Goal: Communication & Community: Ask a question

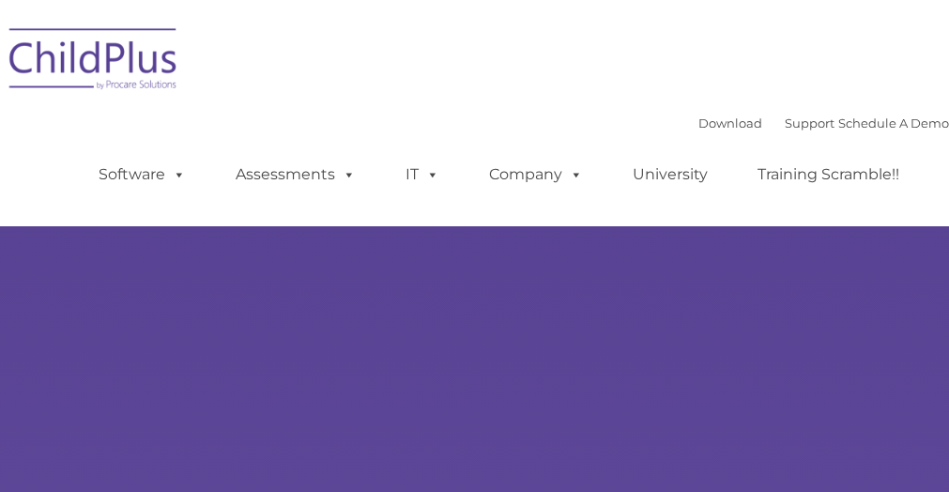
type input ""
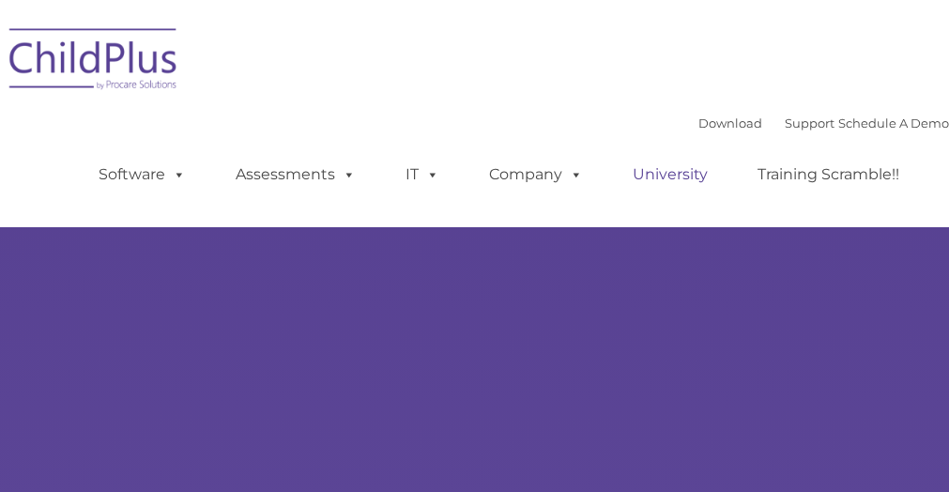
select select "MEDIUM"
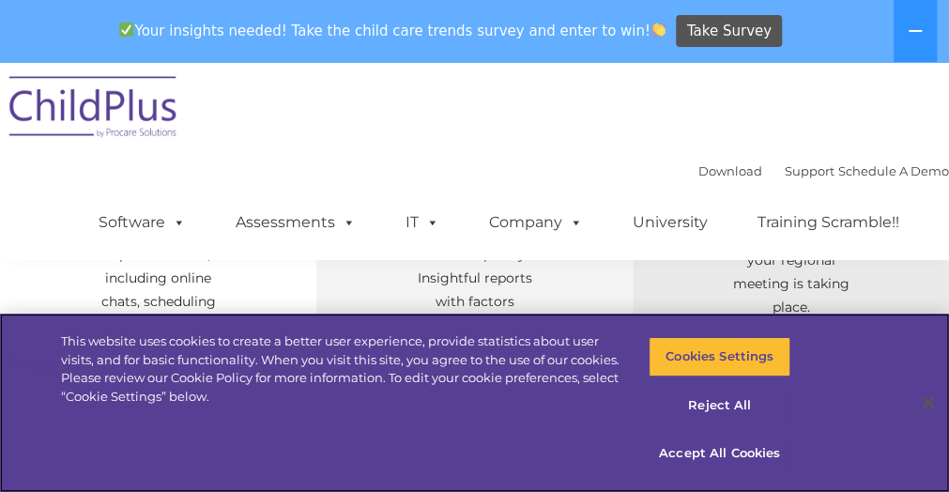
scroll to position [956, 0]
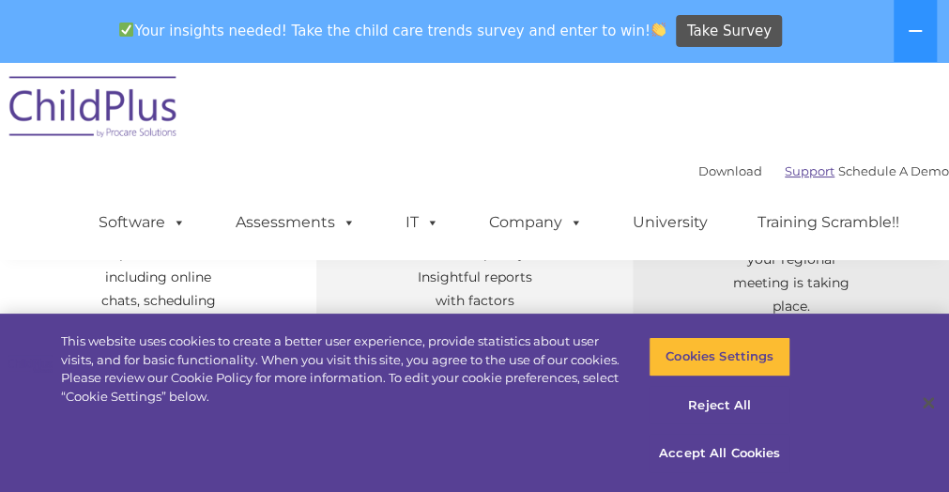
click at [784, 174] on link "Support" at bounding box center [809, 170] width 50 height 15
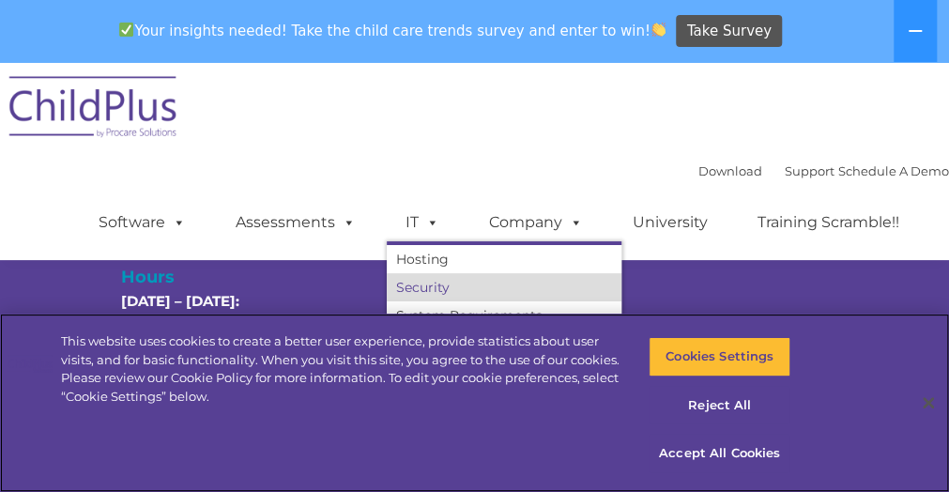
scroll to position [98, 0]
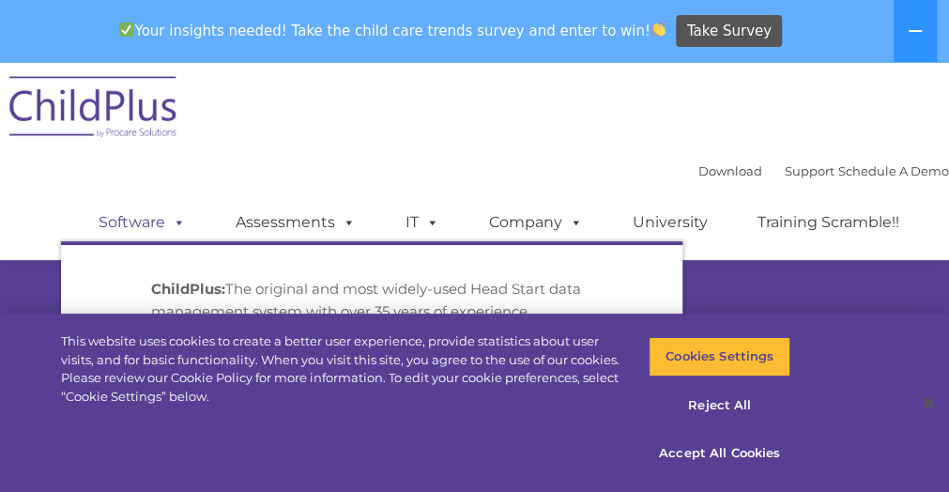
click at [165, 226] on span at bounding box center [175, 222] width 21 height 18
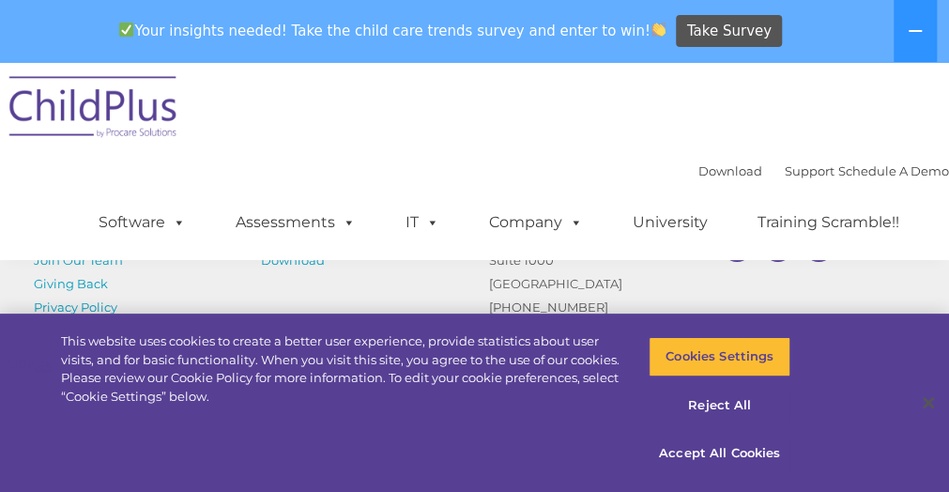
scroll to position [1509, 0]
click at [784, 171] on link "Support" at bounding box center [809, 170] width 50 height 15
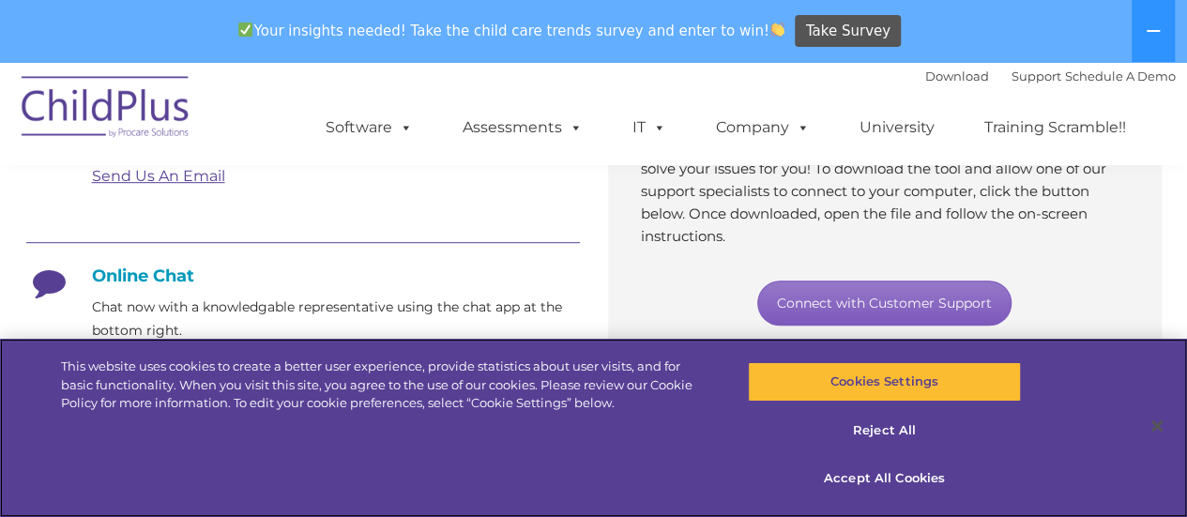
scroll to position [424, 0]
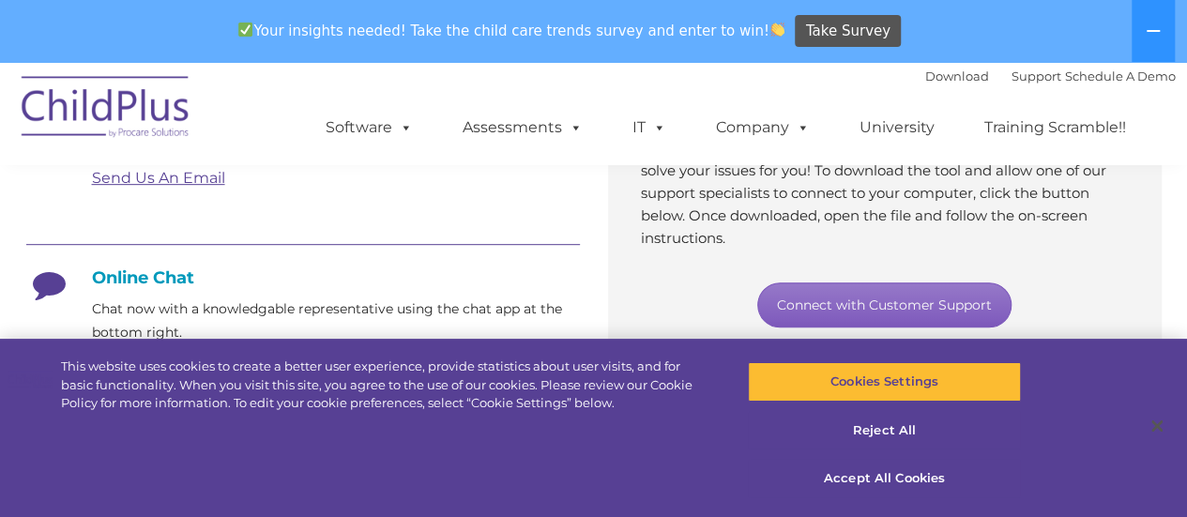
click at [867, 299] on link "Connect with Customer Support" at bounding box center [884, 304] width 254 height 45
click at [872, 305] on link "Connect with Customer Support" at bounding box center [884, 304] width 254 height 45
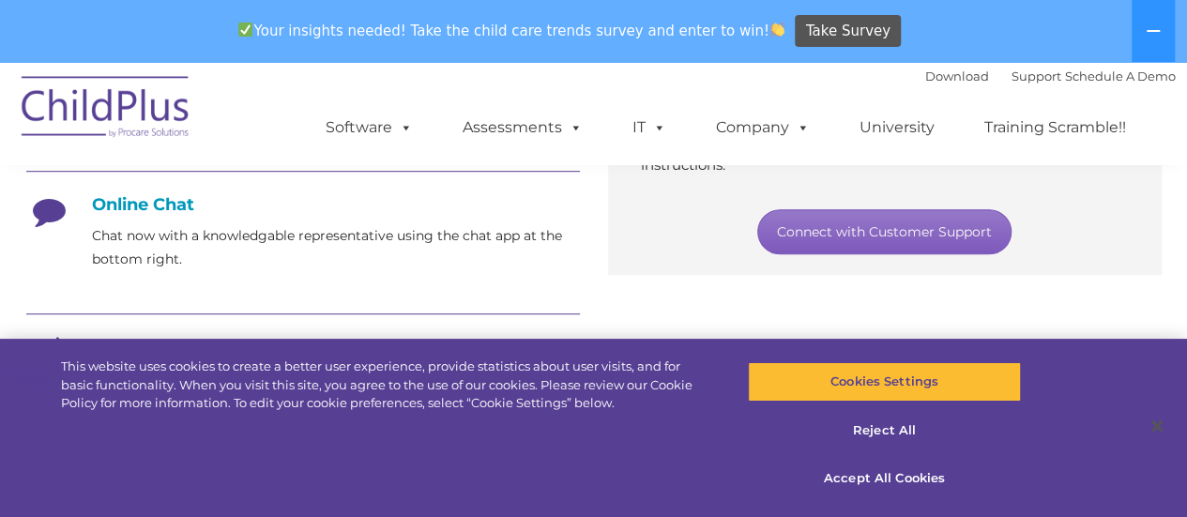
scroll to position [493, 0]
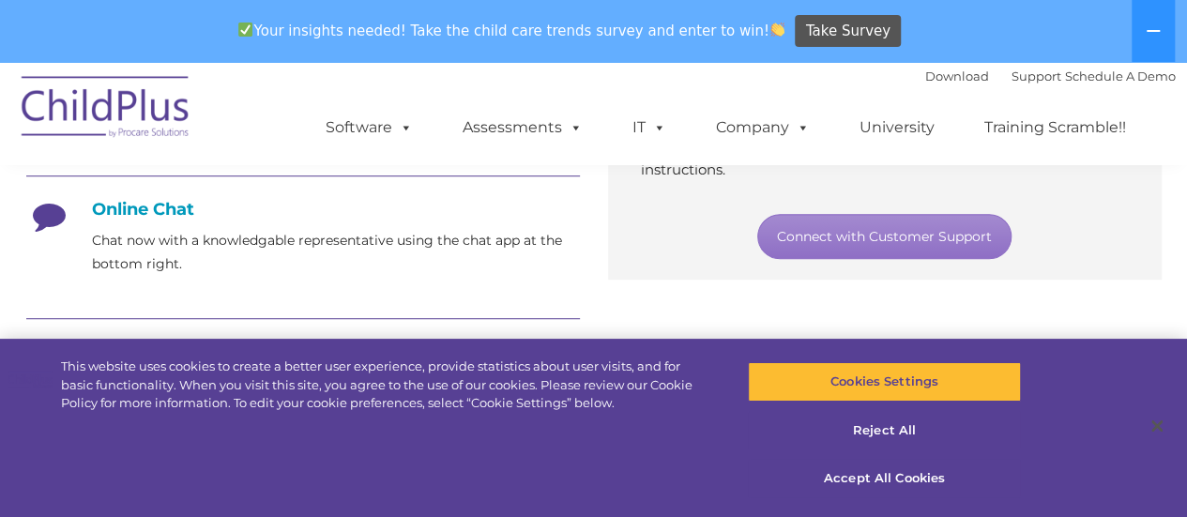
click at [154, 211] on h4 "Online Chat" at bounding box center [303, 209] width 554 height 21
click at [50, 217] on icon at bounding box center [49, 222] width 47 height 47
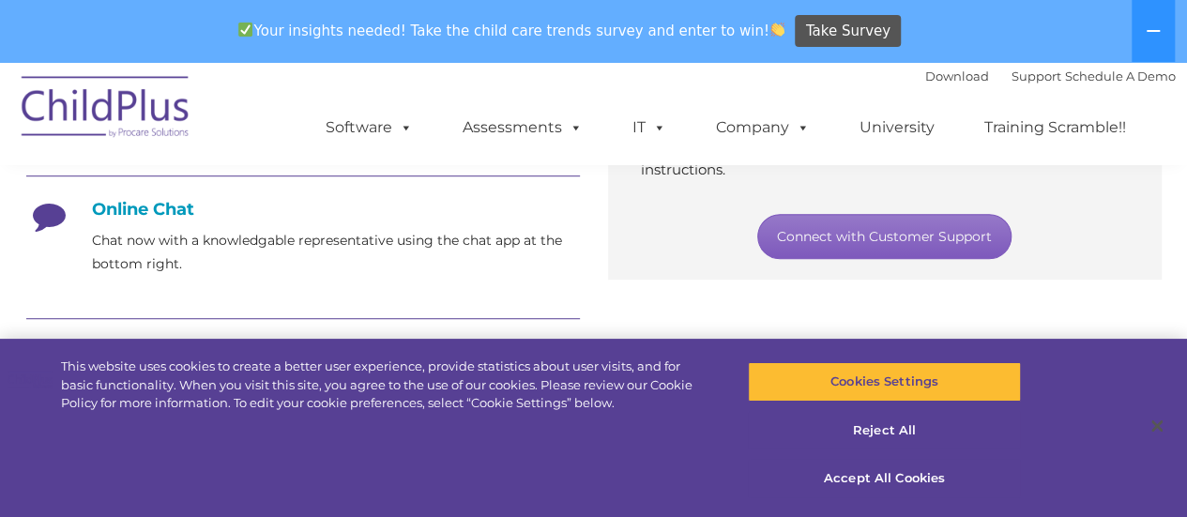
click at [819, 233] on link "Connect with Customer Support" at bounding box center [884, 236] width 254 height 45
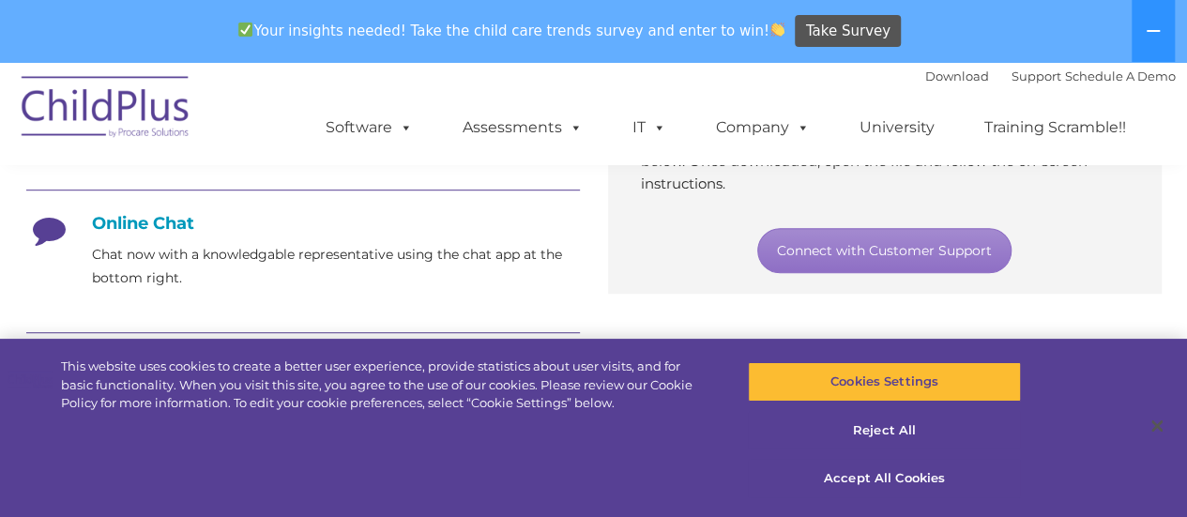
scroll to position [483, 0]
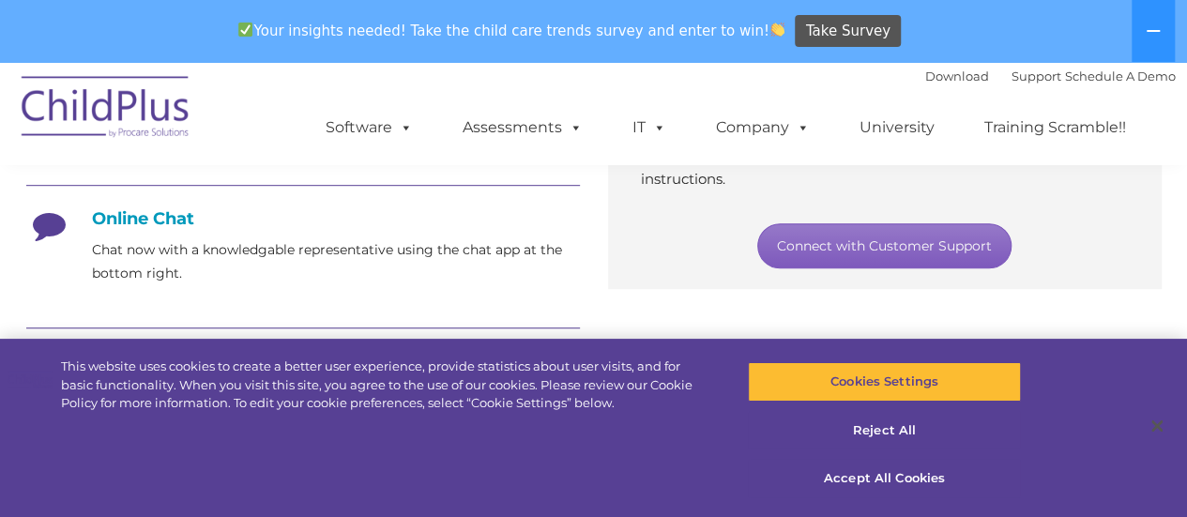
click at [914, 243] on link "Connect with Customer Support" at bounding box center [884, 245] width 254 height 45
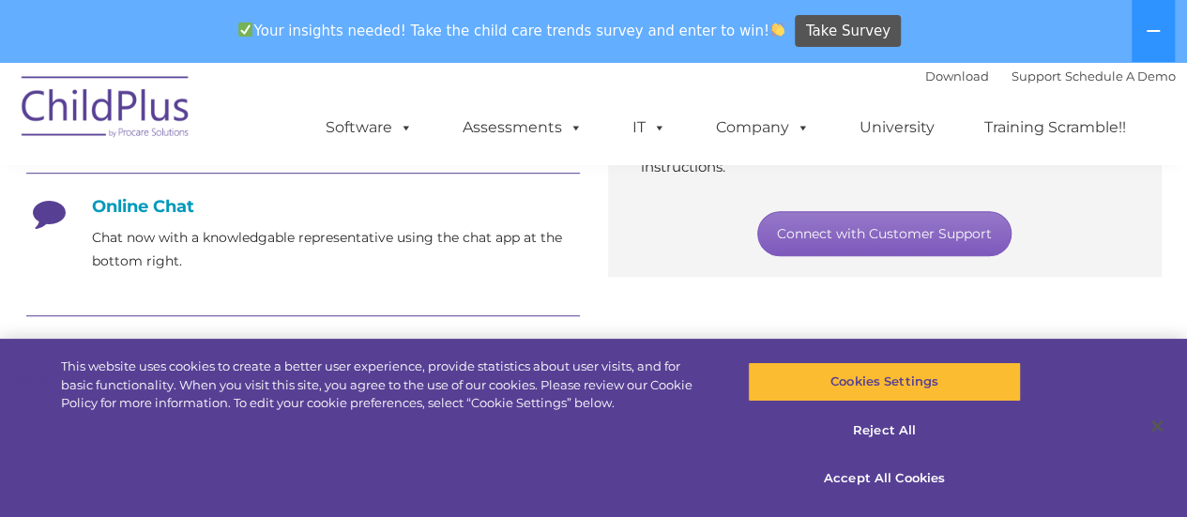
scroll to position [494, 0]
click at [846, 238] on link "Connect with Customer Support" at bounding box center [884, 234] width 254 height 45
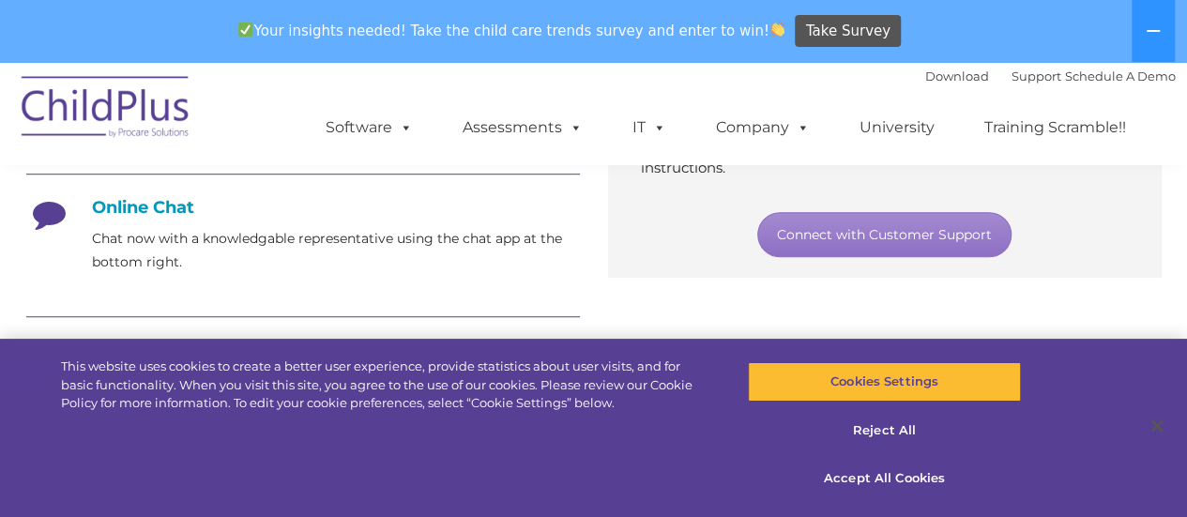
drag, startPoint x: 622, startPoint y: 241, endPoint x: 614, endPoint y: 246, distance: 9.7
click at [622, 241] on div "Need live support? We’re here to help! Through our secure support tool, we’ll c…" at bounding box center [885, 131] width 554 height 294
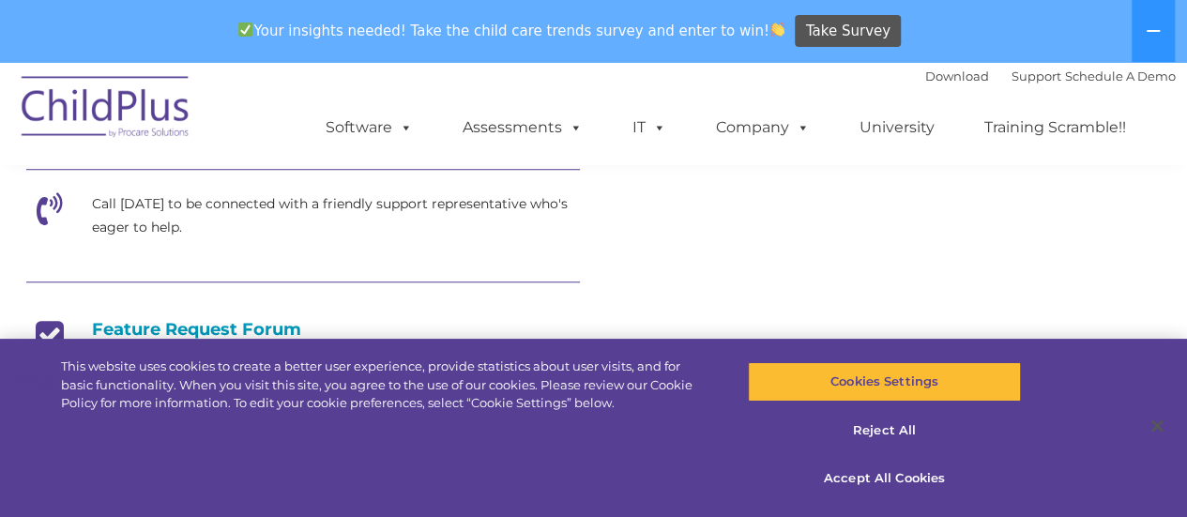
scroll to position [610, 0]
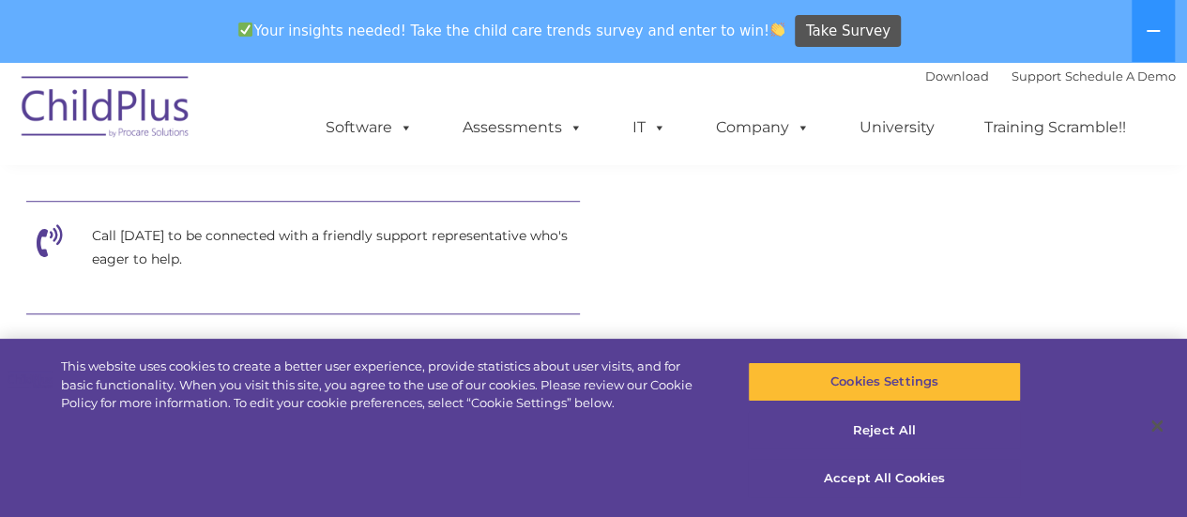
click at [235, 245] on p "Call today to be connected with a friendly support representative who's eager t…" at bounding box center [336, 247] width 488 height 47
click at [236, 240] on p "Call today to be connected with a friendly support representative who's eager t…" at bounding box center [336, 247] width 488 height 47
click at [129, 243] on p "Call today to be connected with a friendly support representative who's eager t…" at bounding box center [336, 247] width 488 height 47
click at [129, 241] on p "Call today to be connected with a friendly support representative who's eager t…" at bounding box center [336, 247] width 488 height 47
click at [131, 241] on p "Call today to be connected with a friendly support representative who's eager t…" at bounding box center [336, 247] width 488 height 47
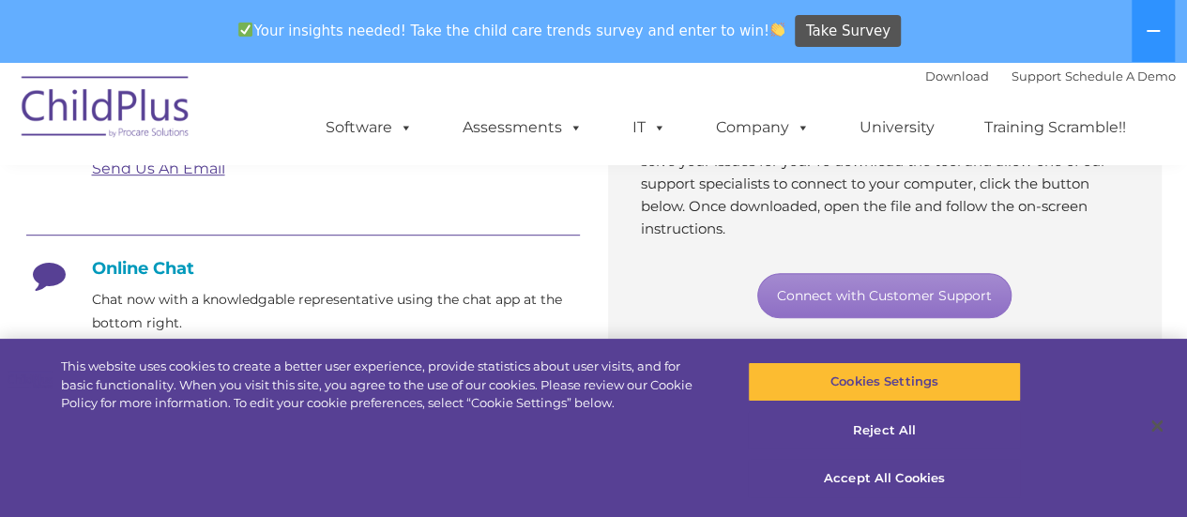
scroll to position [436, 0]
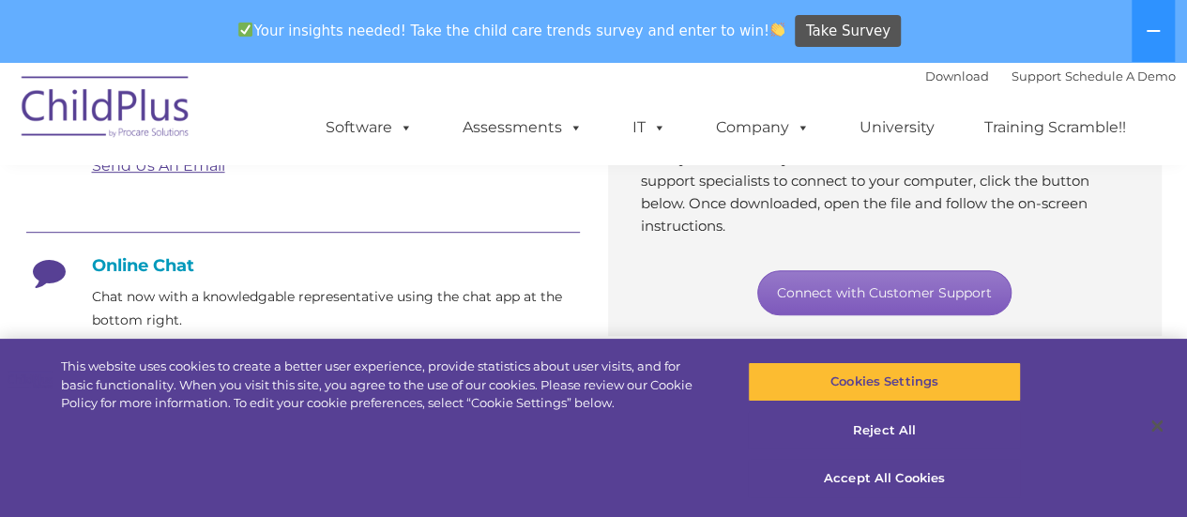
click at [851, 294] on link "Connect with Customer Support" at bounding box center [884, 292] width 254 height 45
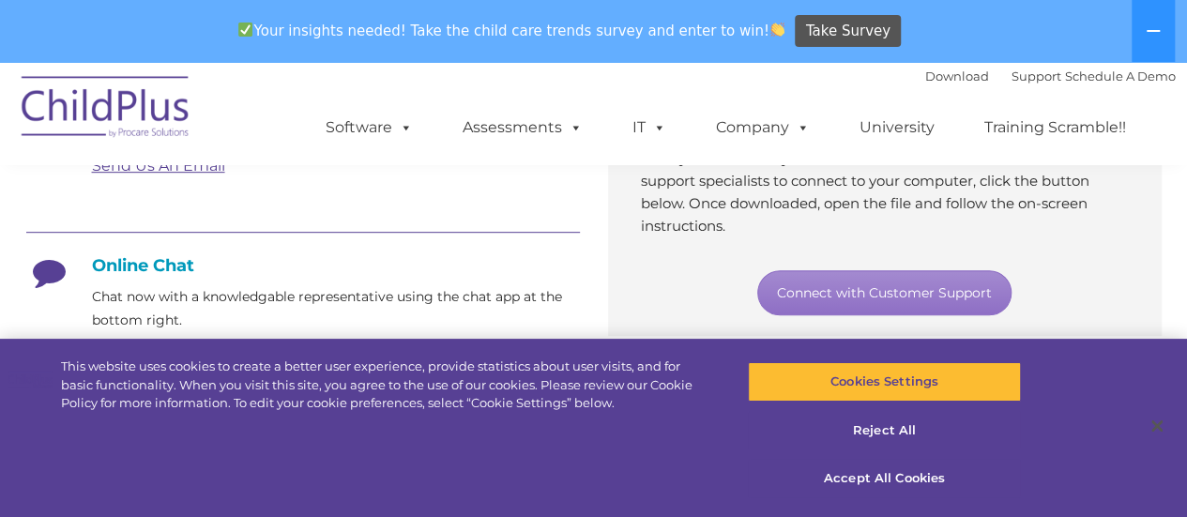
click at [906, 232] on p "Through our secure support tool, we’ll connect to your computer and solve your …" at bounding box center [885, 181] width 488 height 113
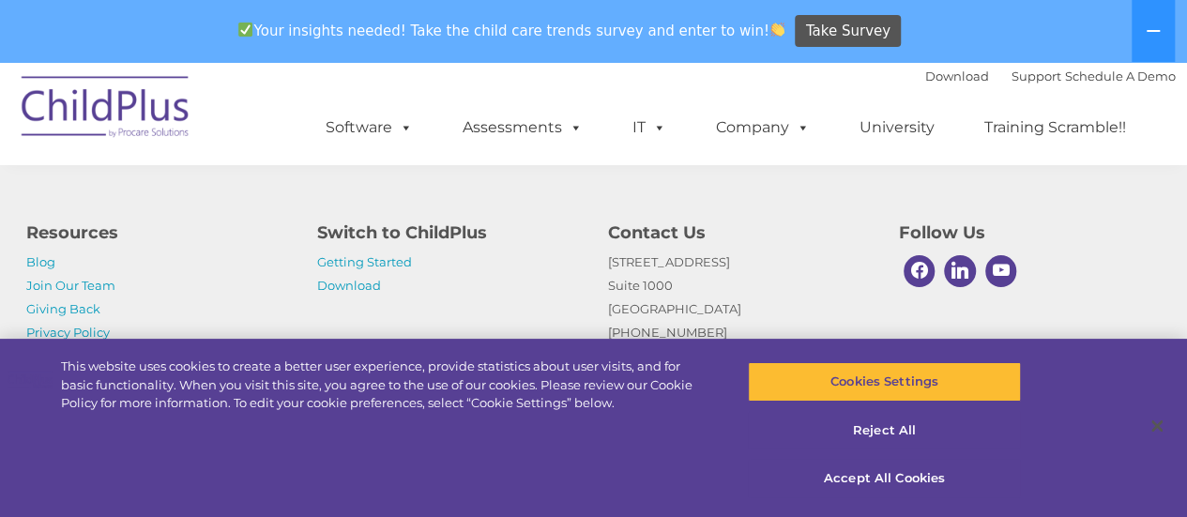
scroll to position [1392, 0]
click at [357, 286] on link "Download" at bounding box center [349, 285] width 64 height 15
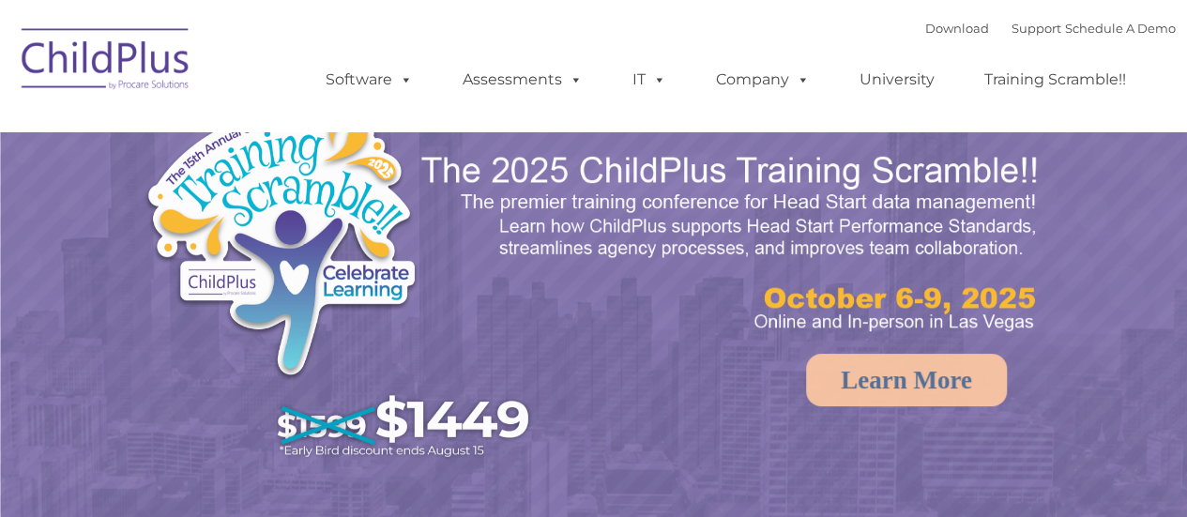
select select "MEDIUM"
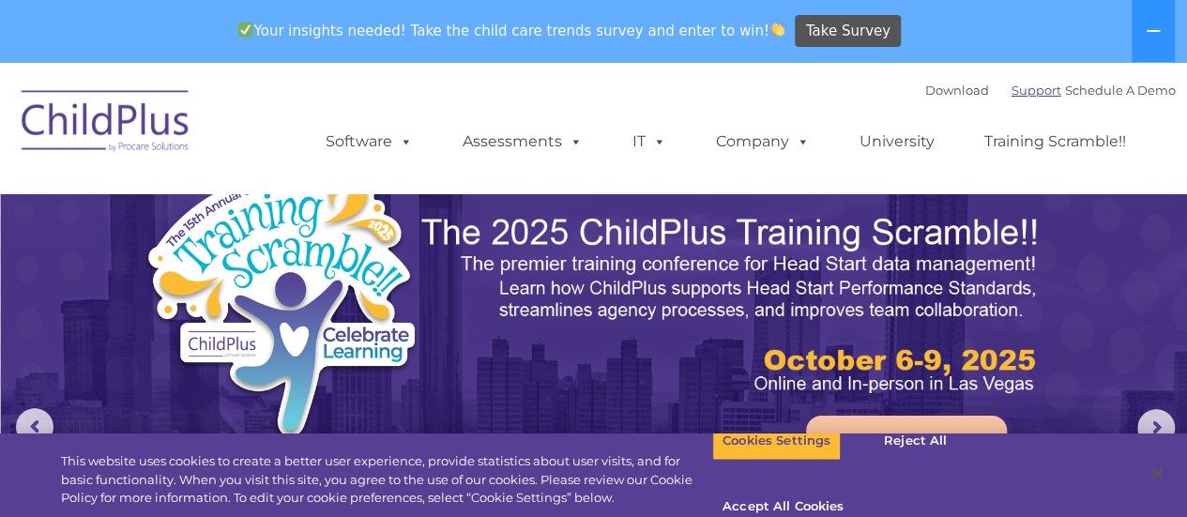
click at [1011, 87] on link "Support" at bounding box center [1036, 90] width 50 height 15
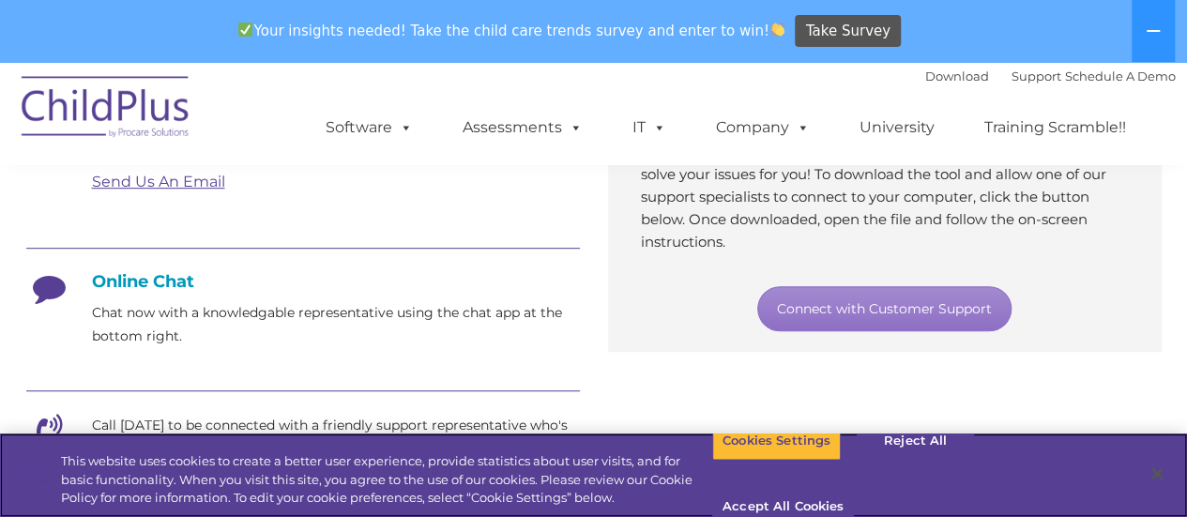
scroll to position [422, 0]
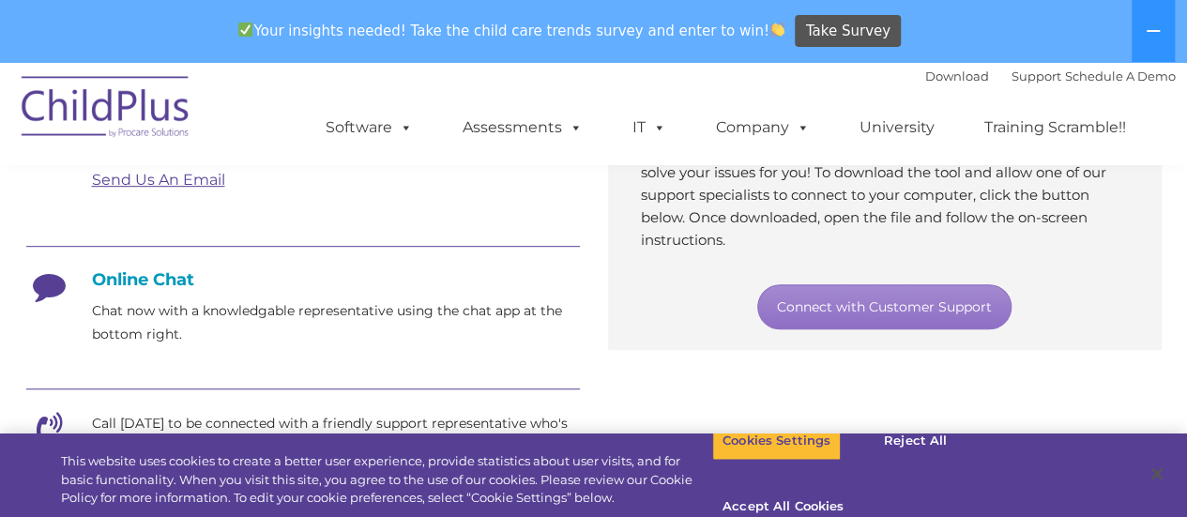
click at [119, 279] on h4 "Online Chat" at bounding box center [303, 279] width 554 height 21
click at [109, 279] on h4 "Online Chat" at bounding box center [303, 279] width 554 height 21
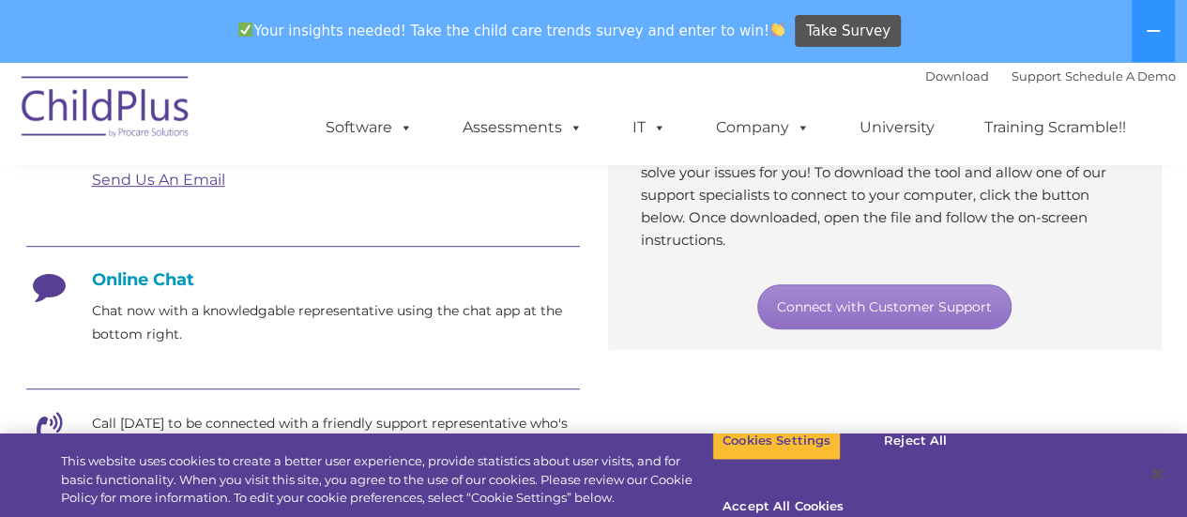
click at [58, 281] on icon at bounding box center [49, 292] width 47 height 47
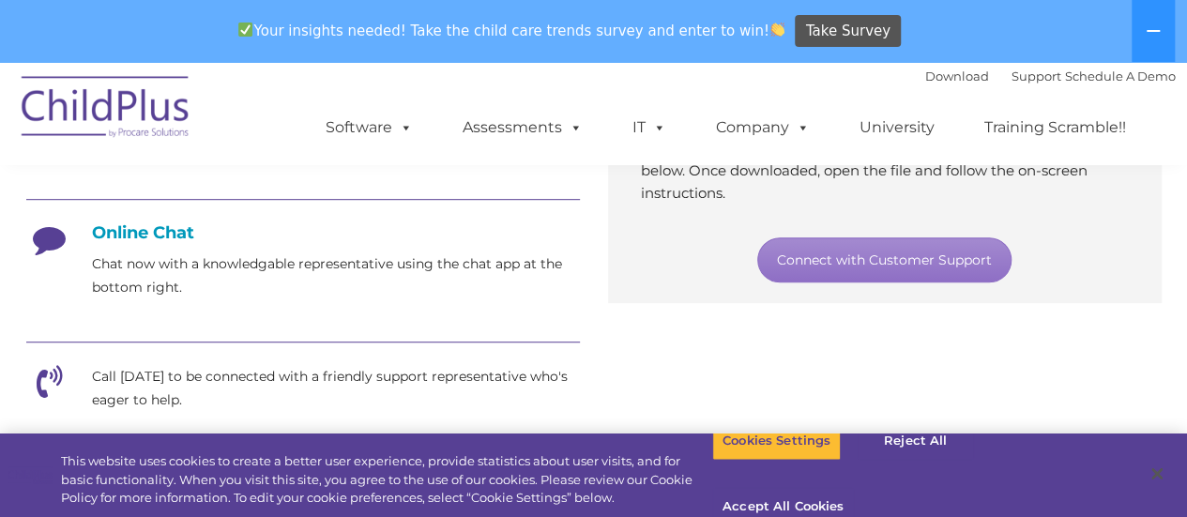
scroll to position [467, 0]
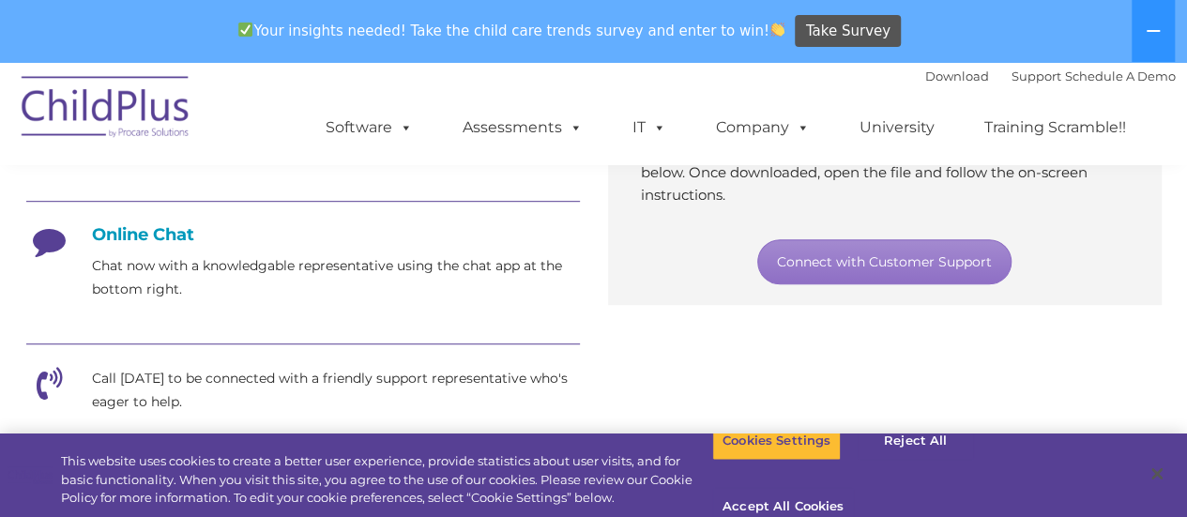
click at [139, 241] on h4 "Online Chat" at bounding box center [303, 234] width 554 height 21
click at [110, 273] on p "Chat now with a knowledgable representative using the chat app at the bottom ri…" at bounding box center [336, 277] width 488 height 47
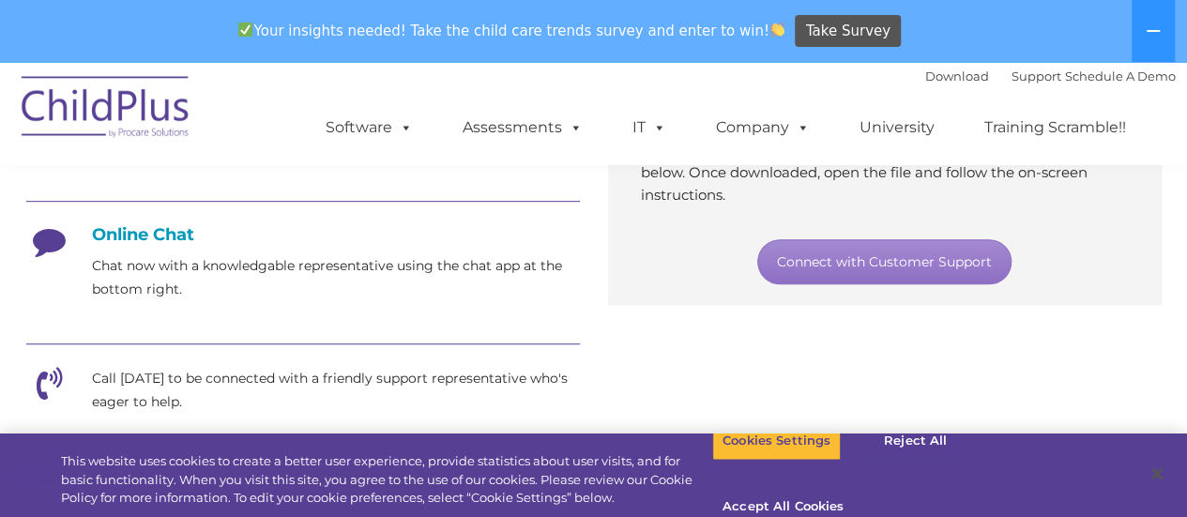
click at [315, 258] on p "Chat now with a knowledgable representative using the chat app at the bottom ri…" at bounding box center [336, 277] width 488 height 47
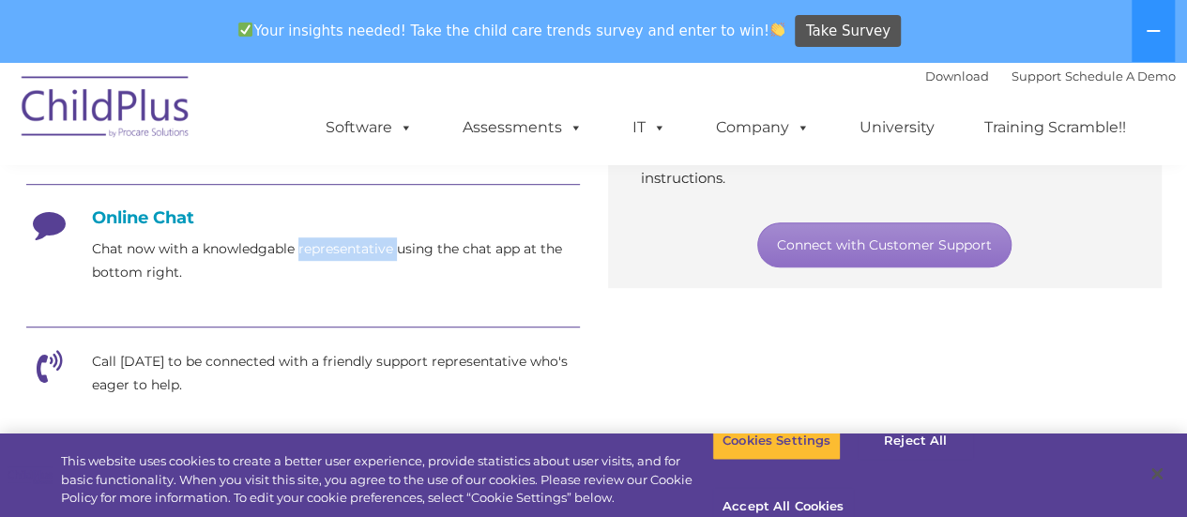
scroll to position [487, 0]
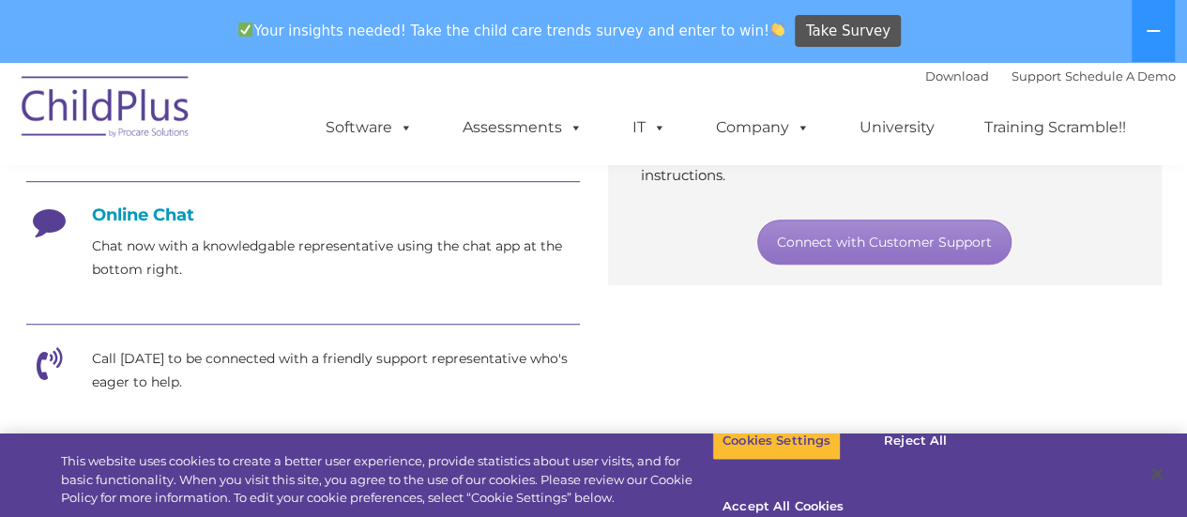
click at [111, 242] on p "Chat now with a knowledgable representative using the chat app at the bottom ri…" at bounding box center [336, 258] width 488 height 47
click at [122, 217] on h4 "Online Chat" at bounding box center [303, 215] width 554 height 21
click at [54, 219] on icon at bounding box center [49, 228] width 47 height 47
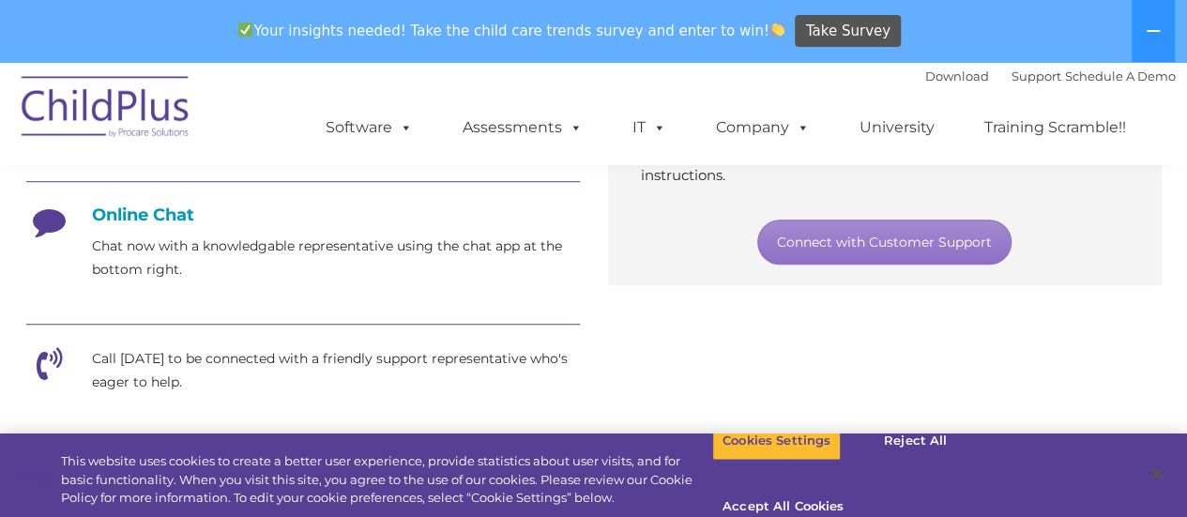
click at [54, 219] on icon at bounding box center [49, 228] width 47 height 47
click at [146, 205] on h4 "Online Chat" at bounding box center [303, 215] width 554 height 21
click at [126, 215] on h4 "Online Chat" at bounding box center [303, 215] width 554 height 21
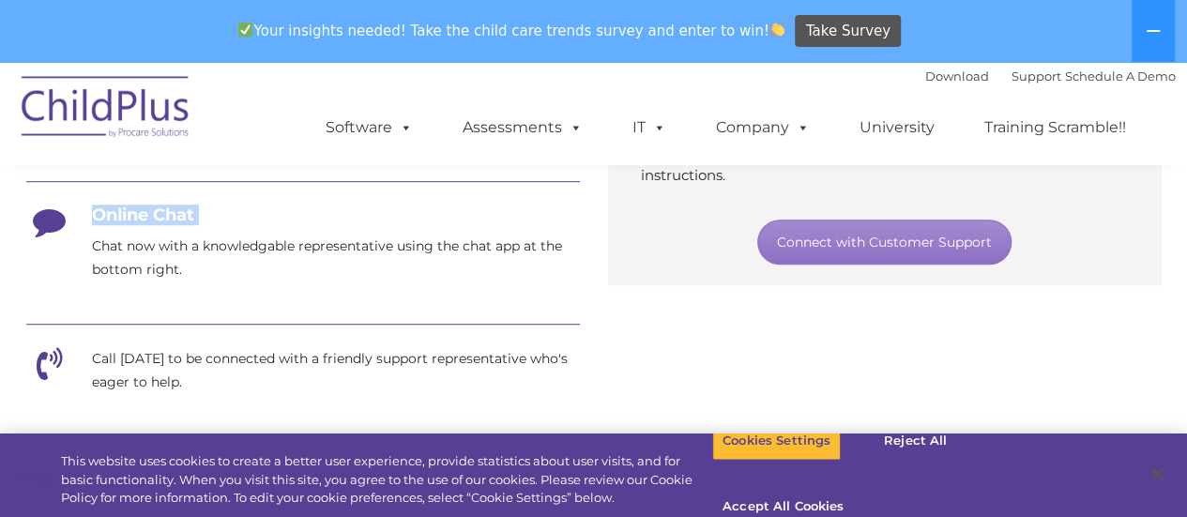
click at [126, 215] on h4 "Online Chat" at bounding box center [303, 215] width 554 height 21
click at [51, 223] on icon at bounding box center [49, 228] width 47 height 47
click at [52, 223] on icon at bounding box center [49, 228] width 47 height 47
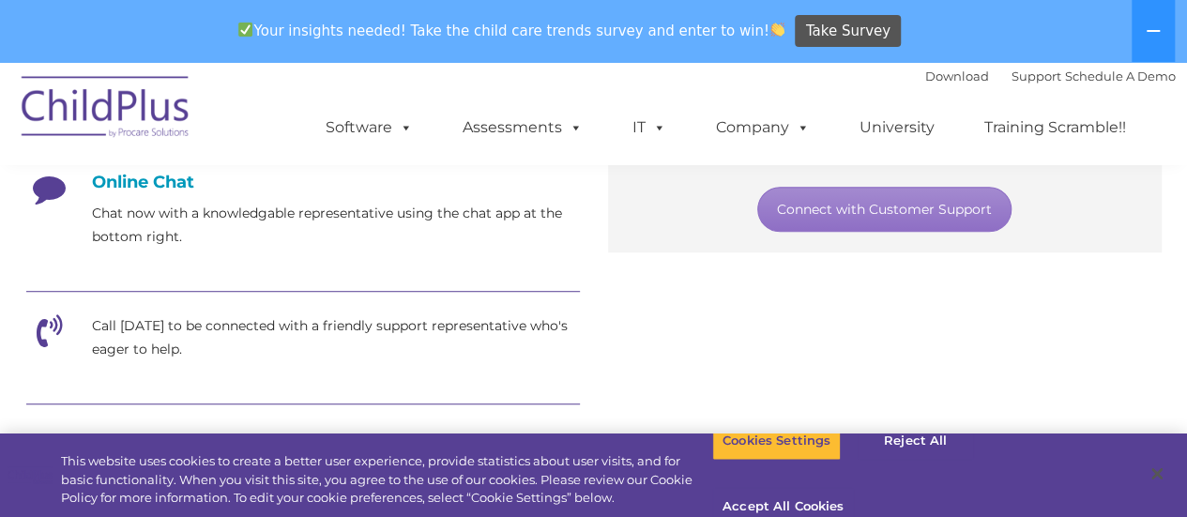
scroll to position [521, 0]
click at [175, 175] on h4 "Online Chat" at bounding box center [303, 181] width 554 height 21
click at [44, 190] on icon at bounding box center [49, 194] width 47 height 47
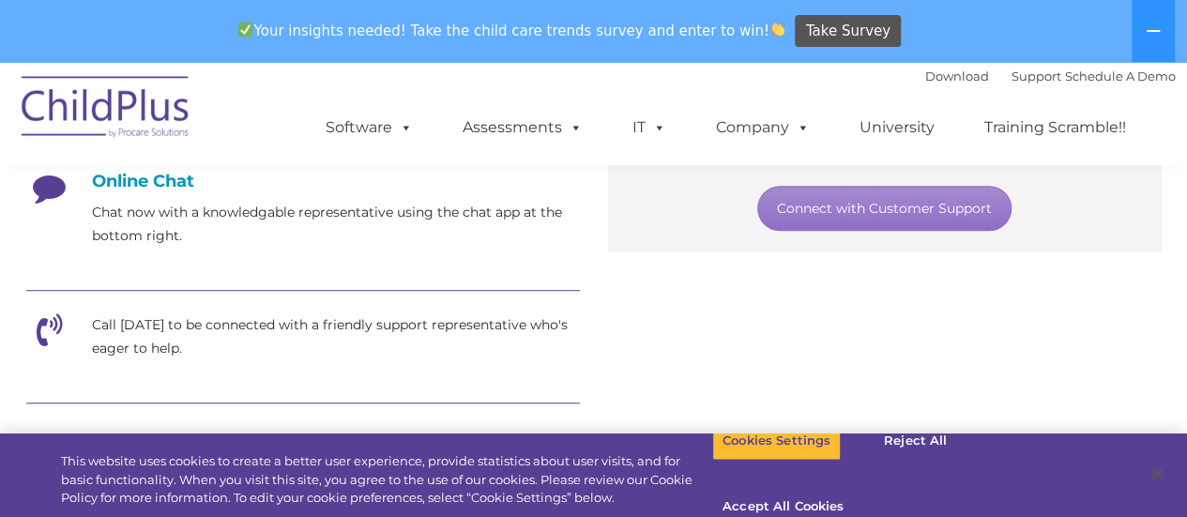
click at [45, 190] on icon at bounding box center [49, 194] width 47 height 47
click at [49, 190] on icon at bounding box center [49, 194] width 47 height 47
click at [199, 209] on p "Chat now with a knowledgable representative using the chat app at the bottom ri…" at bounding box center [336, 224] width 488 height 47
click at [105, 206] on p "Chat now with a knowledgable representative using the chat app at the bottom ri…" at bounding box center [336, 224] width 488 height 47
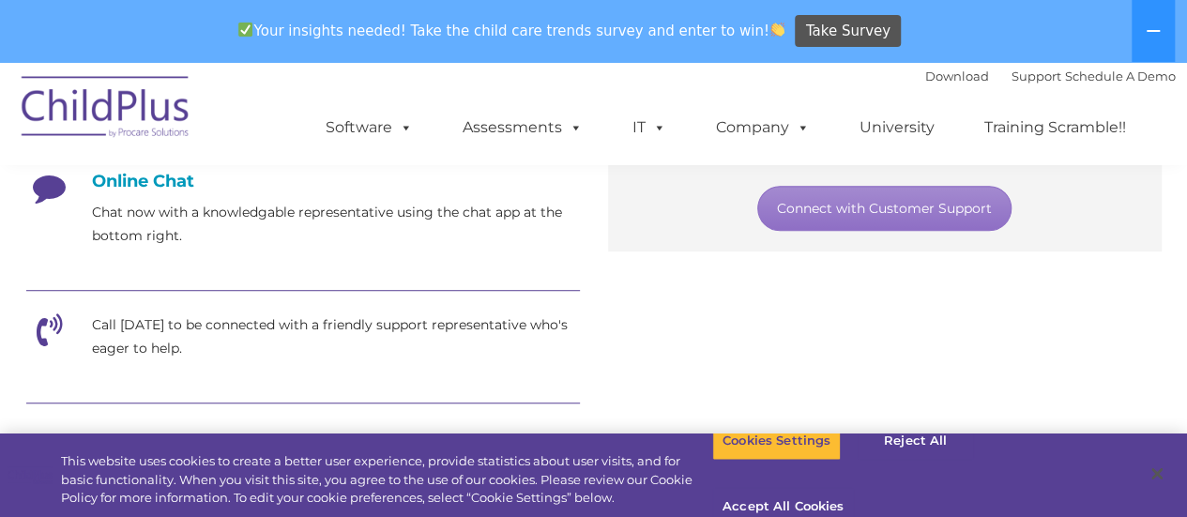
click at [42, 194] on icon at bounding box center [49, 194] width 47 height 47
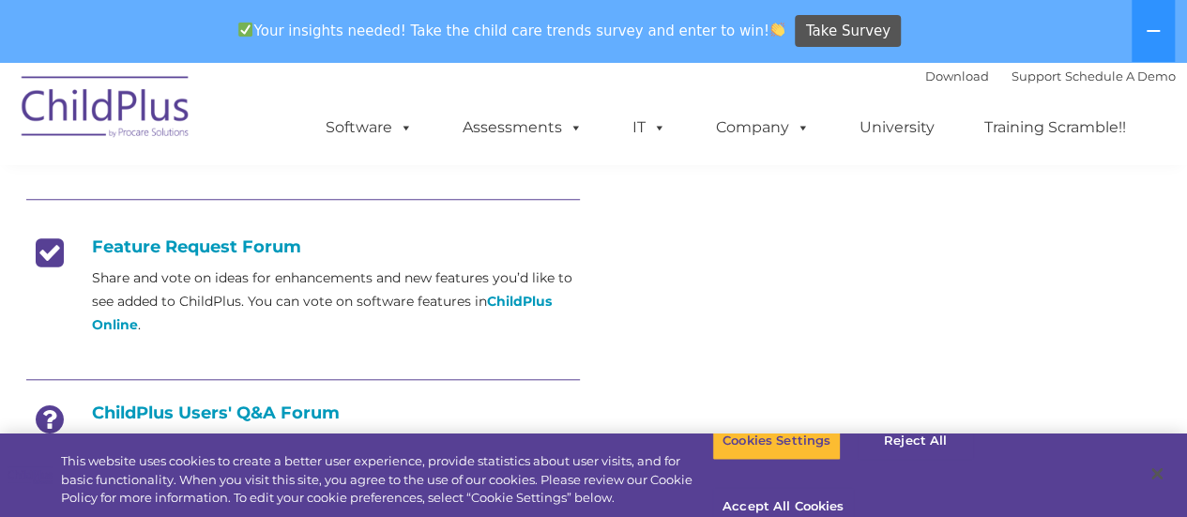
scroll to position [728, 0]
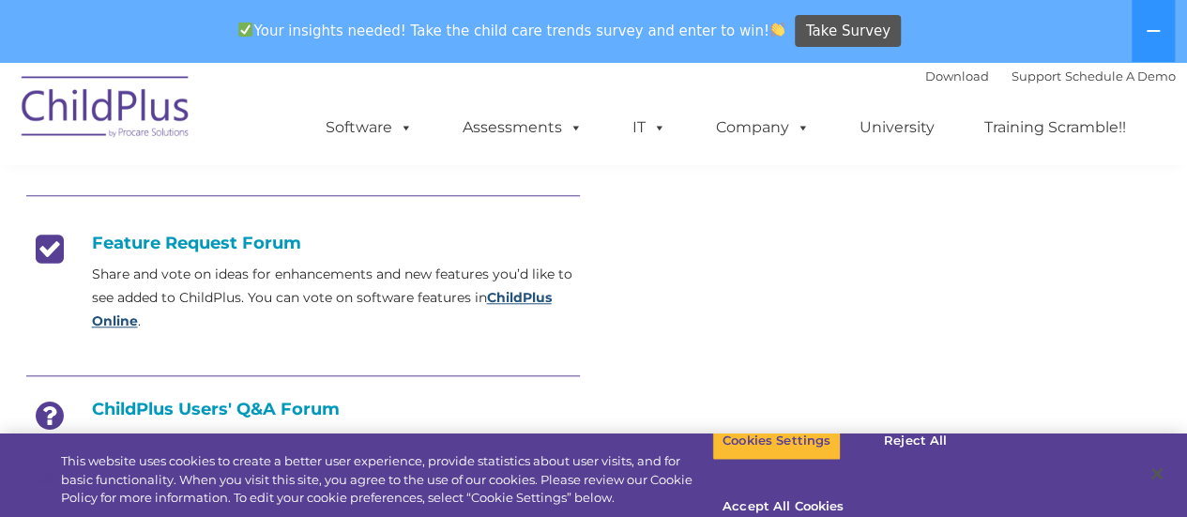
click at [503, 297] on strong "ChildPlus Online" at bounding box center [322, 309] width 460 height 40
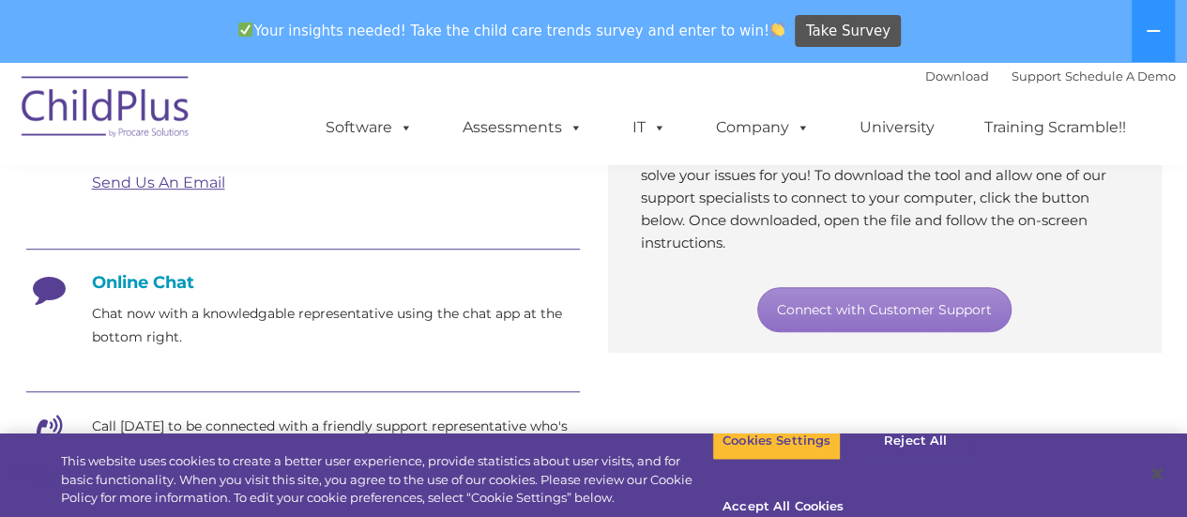
scroll to position [422, 0]
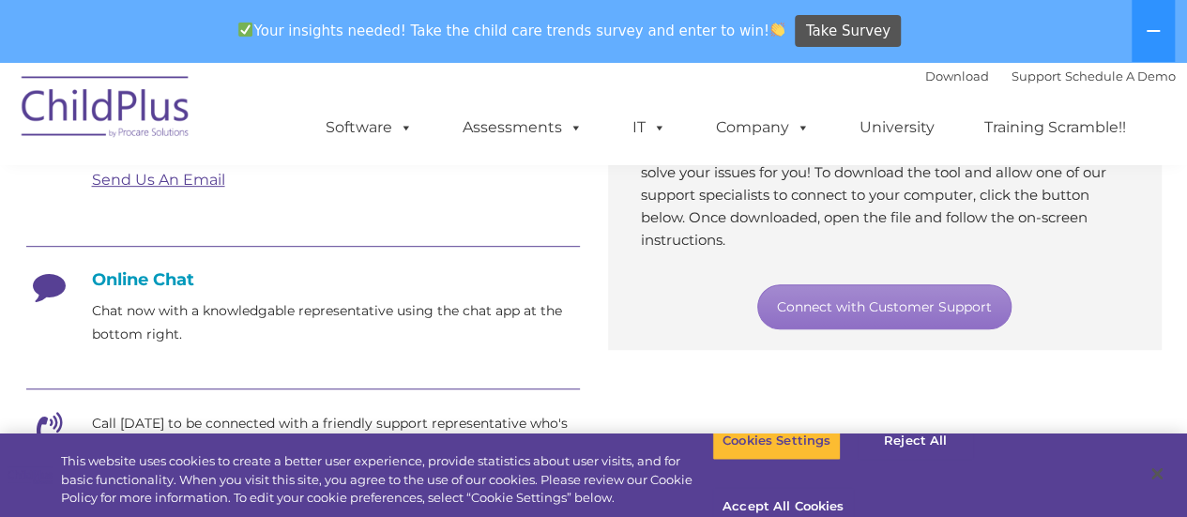
click at [133, 282] on h4 "Online Chat" at bounding box center [303, 279] width 554 height 21
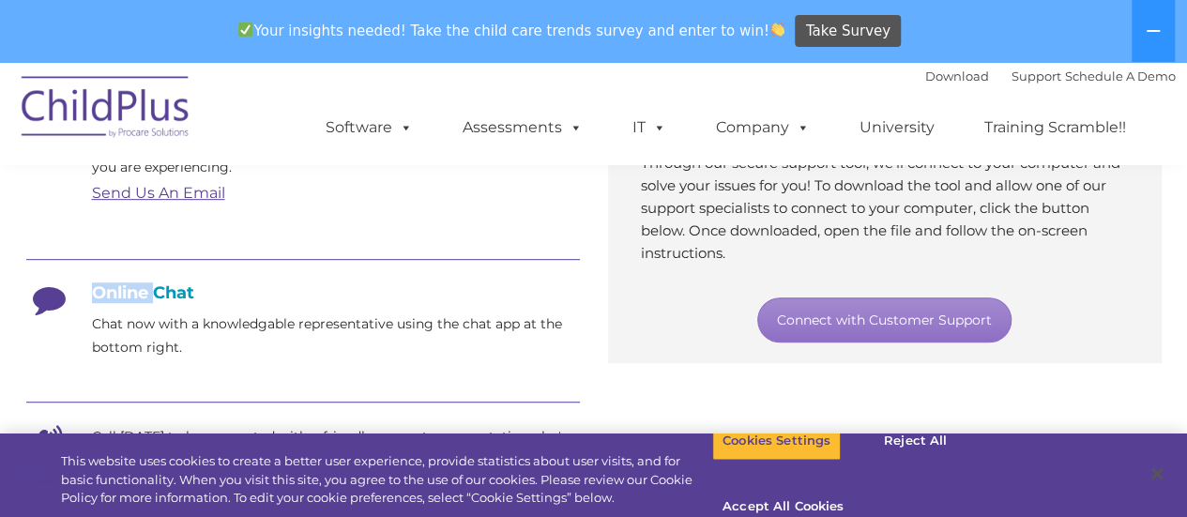
scroll to position [412, 0]
